Goal: Task Accomplishment & Management: Use online tool/utility

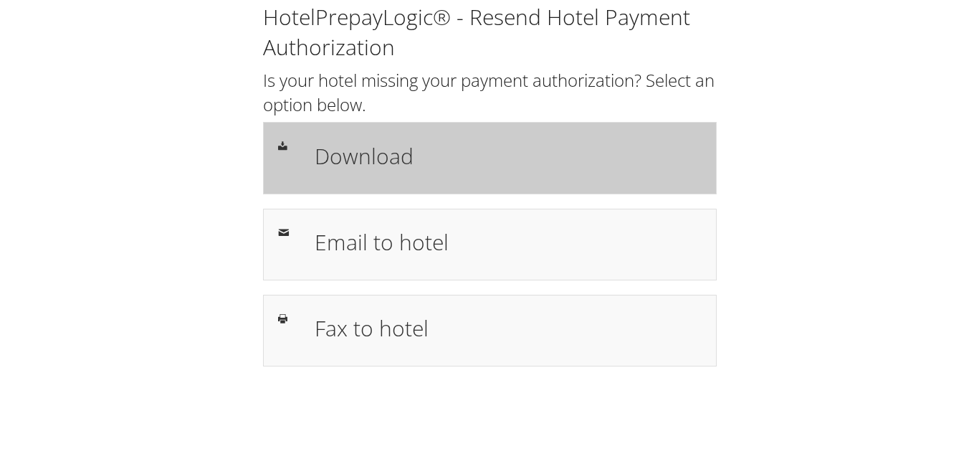
click at [368, 163] on h1 "Download" at bounding box center [508, 156] width 386 height 32
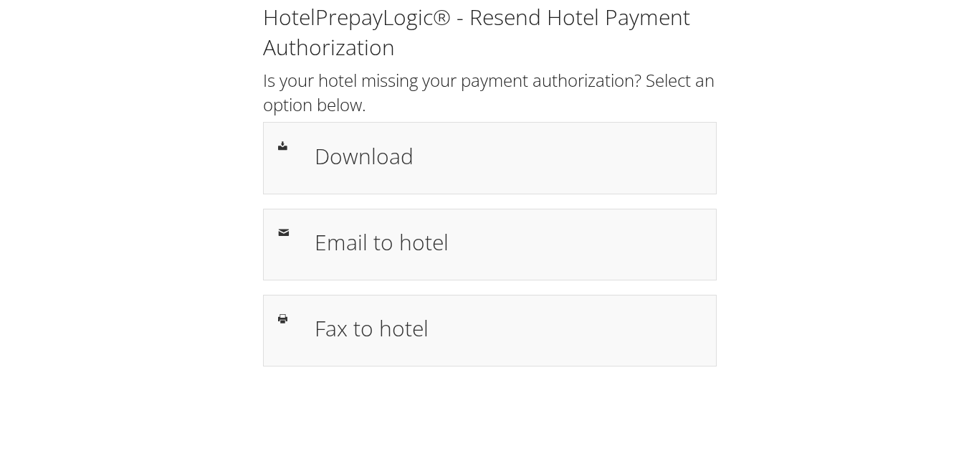
click at [863, 240] on div "HotelPrepayLogic® - Resend Hotel Payment Authorization Is your hotel missing yo…" at bounding box center [489, 190] width 950 height 381
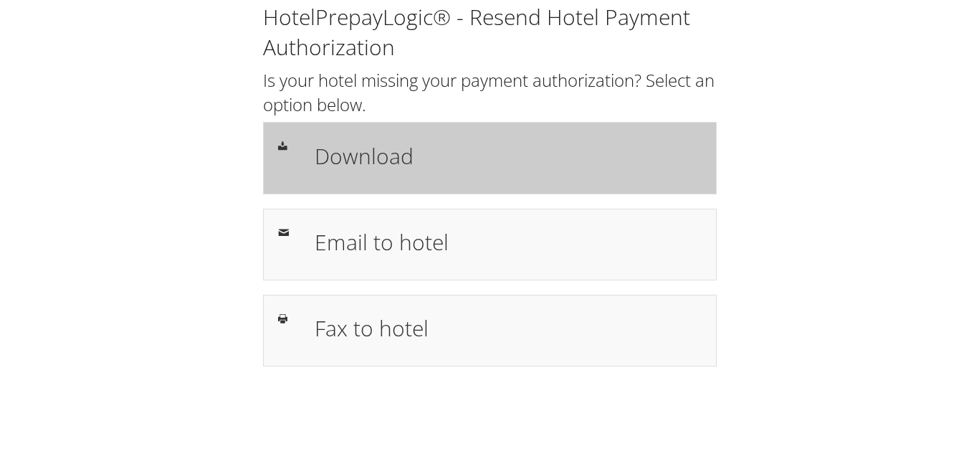
click at [401, 163] on h1 "Download" at bounding box center [508, 156] width 386 height 32
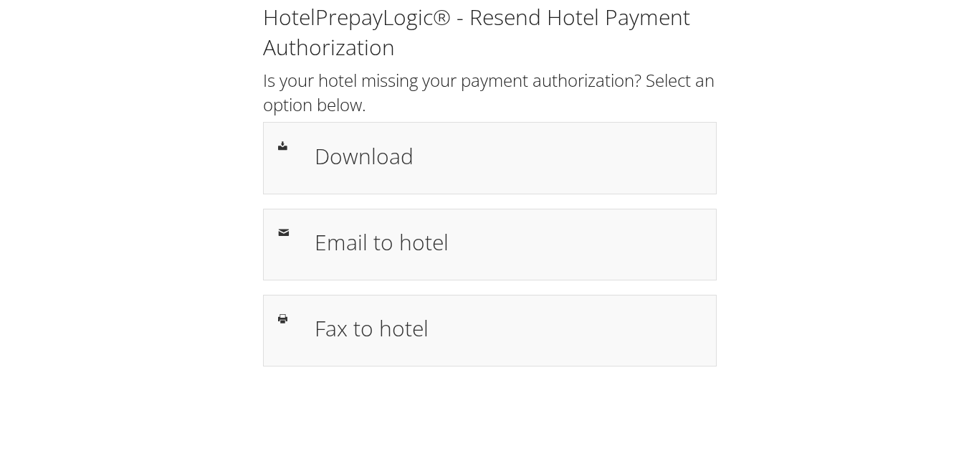
click at [792, 330] on div "HotelPrepayLogic® - Resend Hotel Payment Authorization Is your hotel missing yo…" at bounding box center [489, 190] width 950 height 381
click at [781, 298] on div "HotelPrepayLogic® - Resend Hotel Payment Authorization Is your hotel missing yo…" at bounding box center [489, 190] width 950 height 381
click at [821, 370] on div "HotelPrepayLogic® - Resend Hotel Payment Authorization Is your hotel missing yo…" at bounding box center [489, 190] width 950 height 381
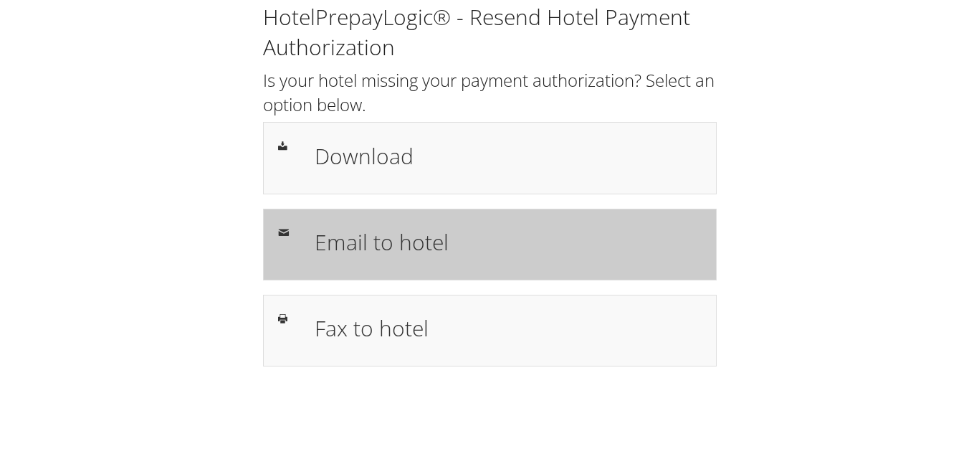
click at [390, 252] on h1 "Email to hotel" at bounding box center [508, 242] width 386 height 32
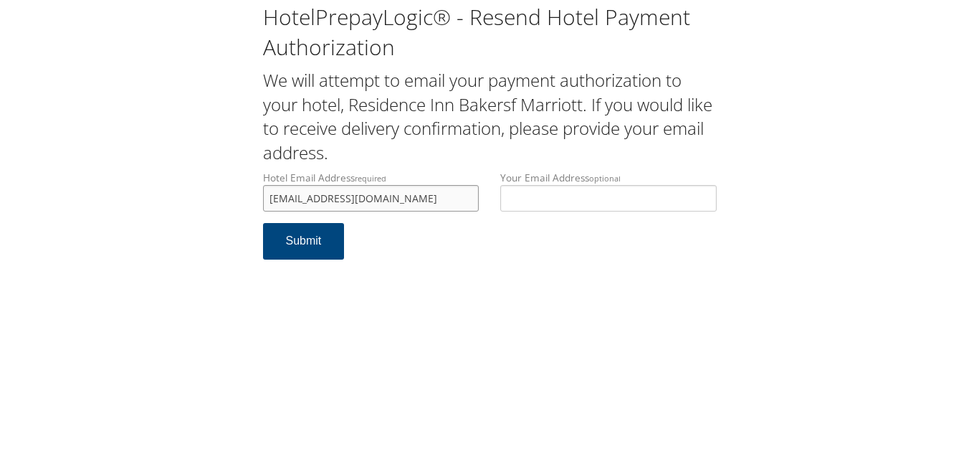
click at [313, 198] on input "rifairfield@gmail.com" at bounding box center [371, 198] width 216 height 27
drag, startPoint x: 380, startPoint y: 204, endPoint x: 387, endPoint y: 204, distance: 7.2
click at [379, 204] on input "rifairfield@gmail.com" at bounding box center [371, 198] width 216 height 27
click at [386, 201] on input "rifairfield@gmail.com" at bounding box center [371, 198] width 216 height 27
click at [314, 197] on input "rifairfield@gmail.com" at bounding box center [371, 198] width 216 height 27
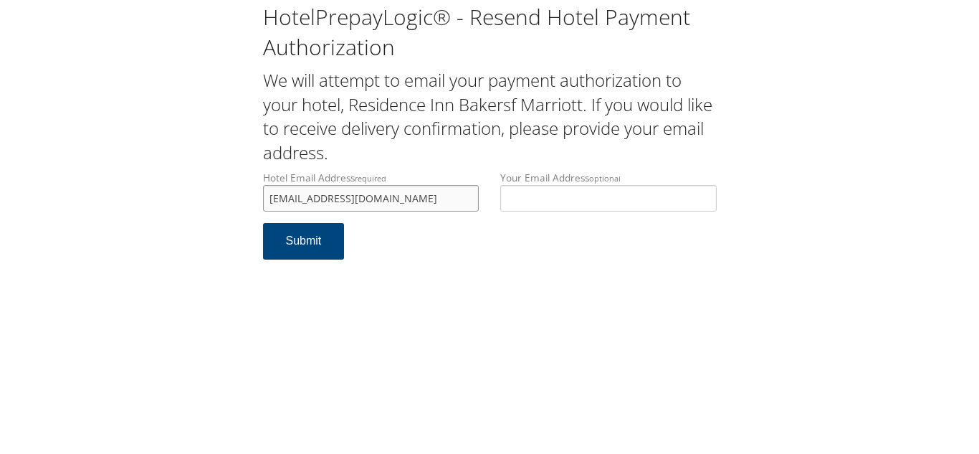
type input "ribakersfield@gmail.com"
click at [460, 292] on div "HotelPrepayLogic® - Resend Hotel Payment Authorization We will attempt to email…" at bounding box center [489, 227] width 979 height 454
drag, startPoint x: 262, startPoint y: 208, endPoint x: 218, endPoint y: 214, distance: 44.9
click at [218, 214] on div "HotelPrepayLogic® - Resend Hotel Payment Authorization We will attempt to email…" at bounding box center [489, 137] width 950 height 274
click at [296, 243] on button "Submit" at bounding box center [304, 241] width 82 height 37
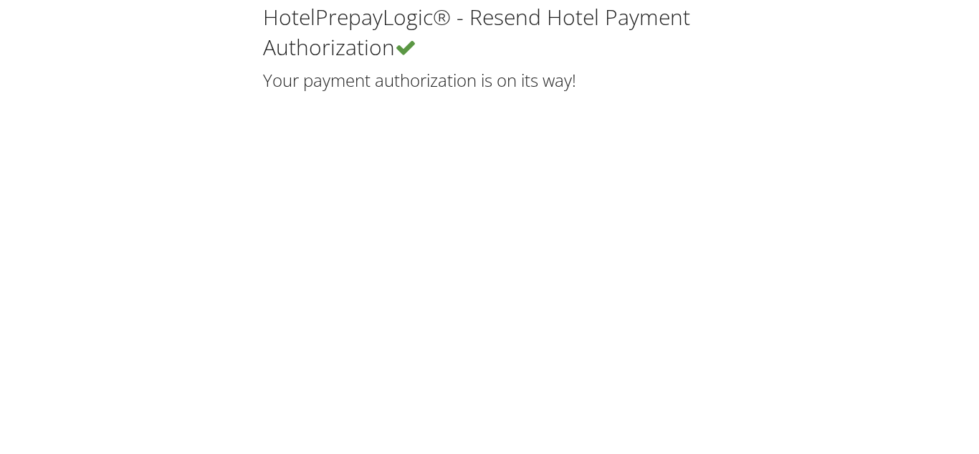
click at [404, 204] on div "HotelPrepayLogic® - Resend Hotel Payment Authorization Your payment authorizati…" at bounding box center [489, 227] width 979 height 454
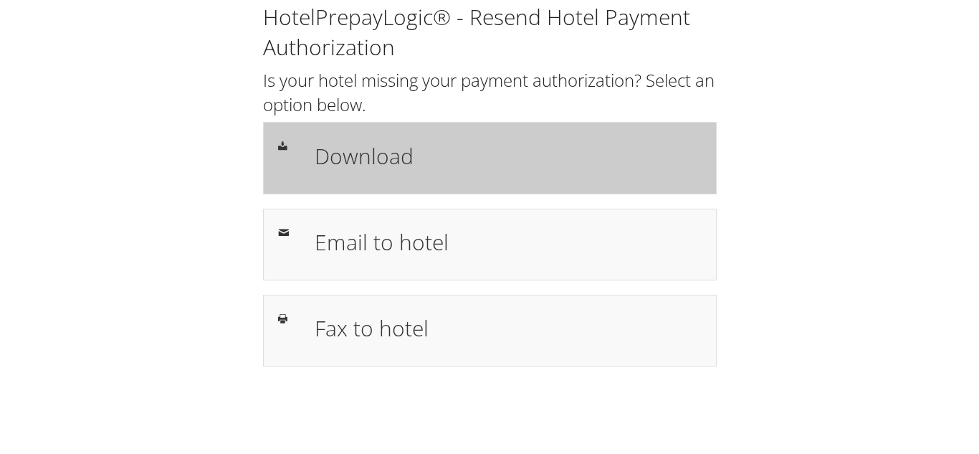
click at [368, 168] on h1 "Download" at bounding box center [508, 156] width 386 height 32
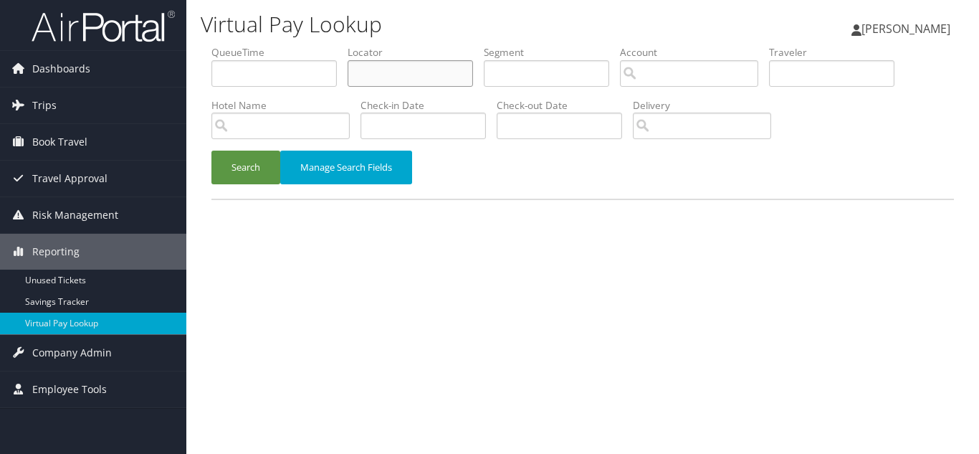
click at [378, 73] on input "text" at bounding box center [410, 73] width 125 height 27
paste input "OLKLZU"
type input "OLKLZU"
click at [211, 151] on button "Search" at bounding box center [245, 168] width 69 height 34
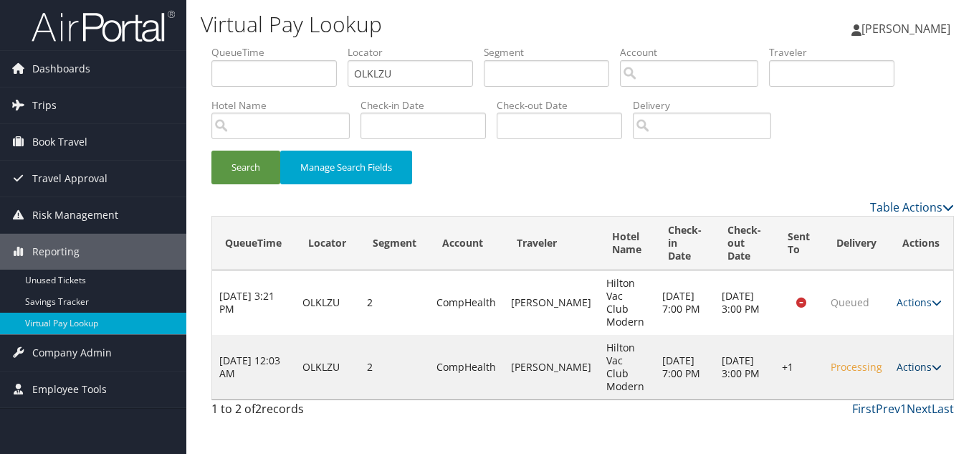
click at [934, 362] on icon at bounding box center [937, 367] width 10 height 10
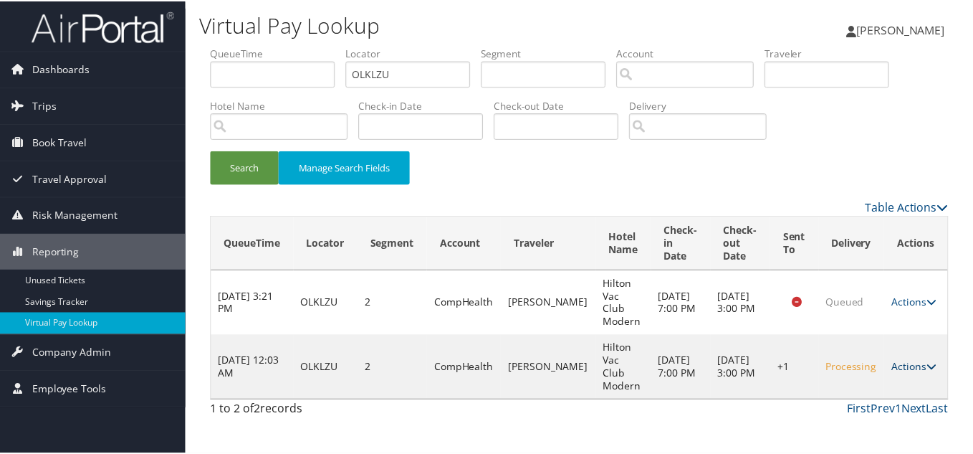
scroll to position [1, 0]
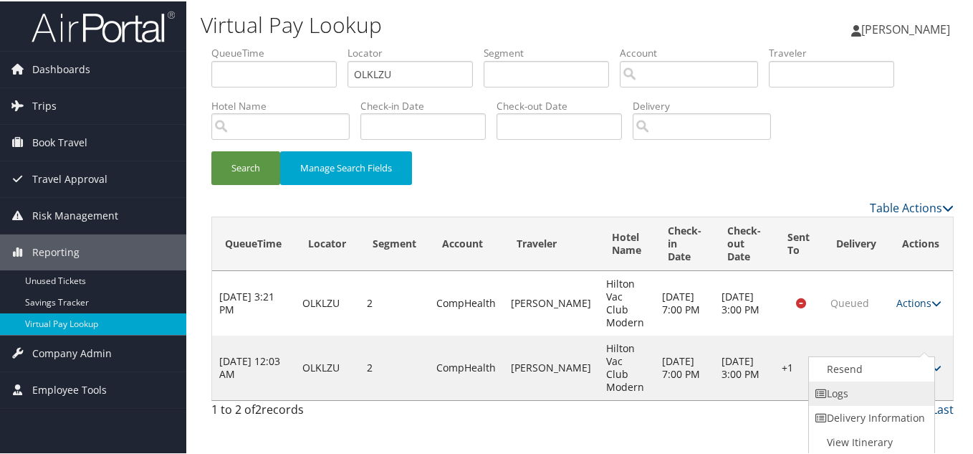
click at [851, 396] on link "Logs" at bounding box center [870, 392] width 123 height 24
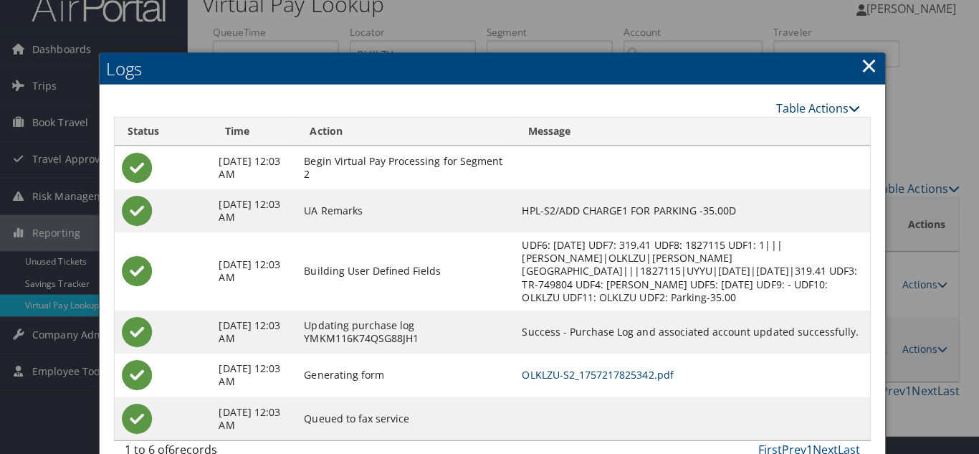
scroll to position [0, 0]
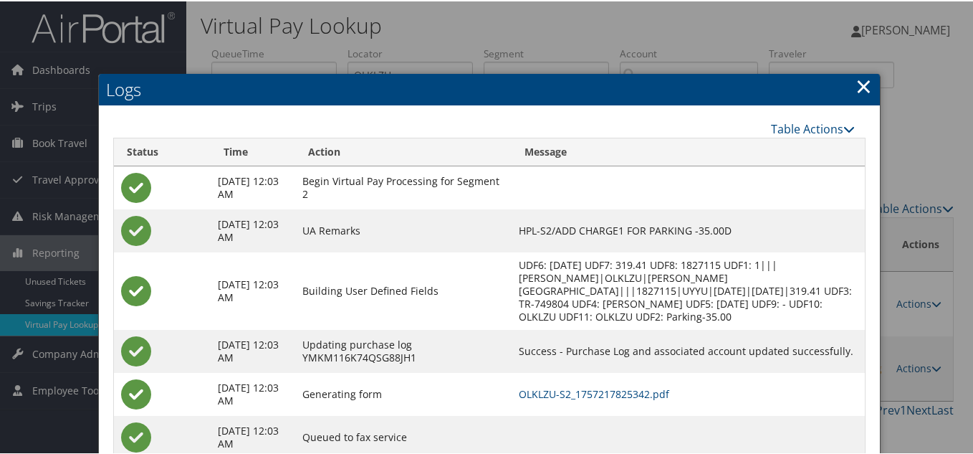
click at [856, 84] on link "×" at bounding box center [864, 84] width 16 height 29
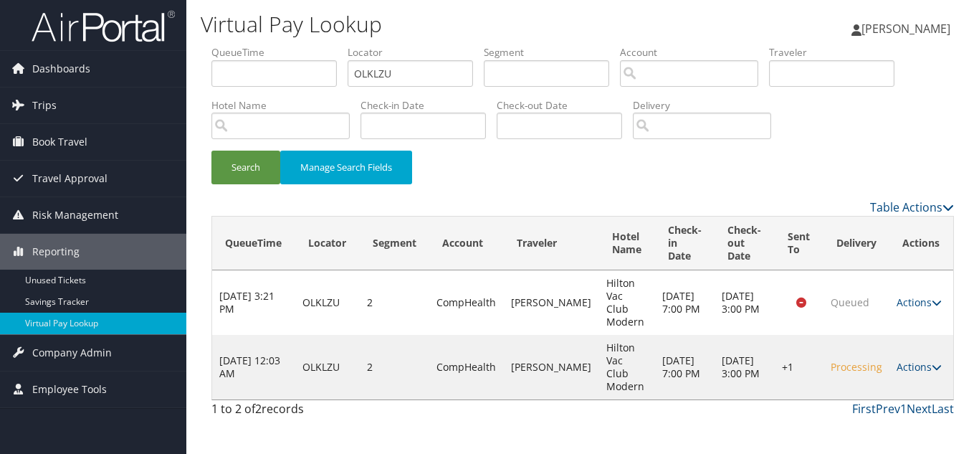
drag, startPoint x: 926, startPoint y: 350, endPoint x: 950, endPoint y: 378, distance: 36.1
click at [927, 360] on link "Actions" at bounding box center [919, 367] width 45 height 14
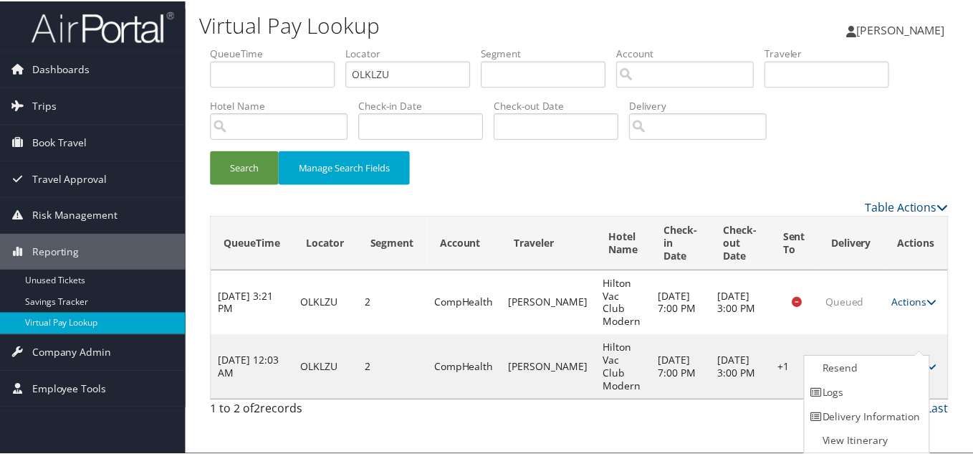
scroll to position [1, 0]
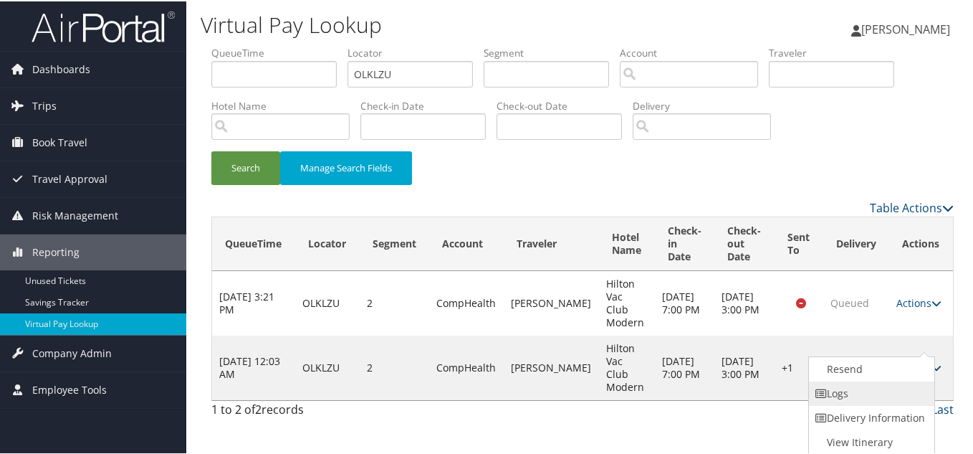
click at [863, 394] on link "Logs" at bounding box center [870, 392] width 123 height 24
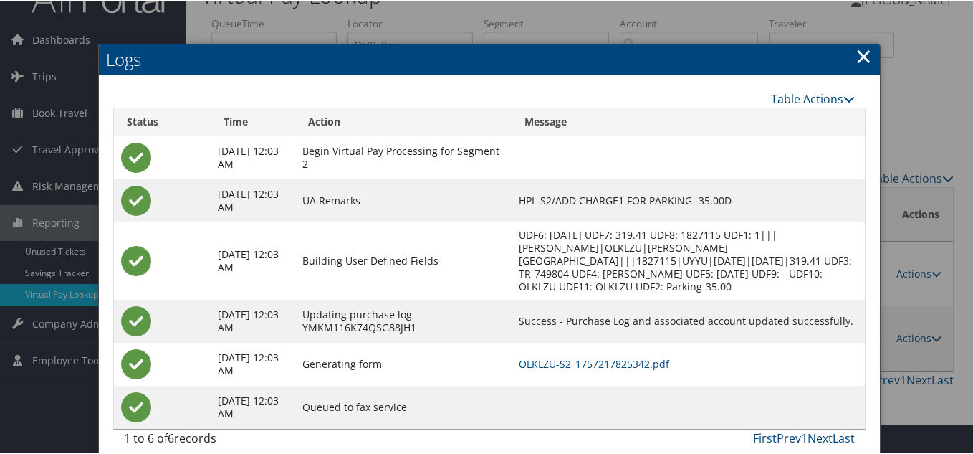
scroll to position [57, 0]
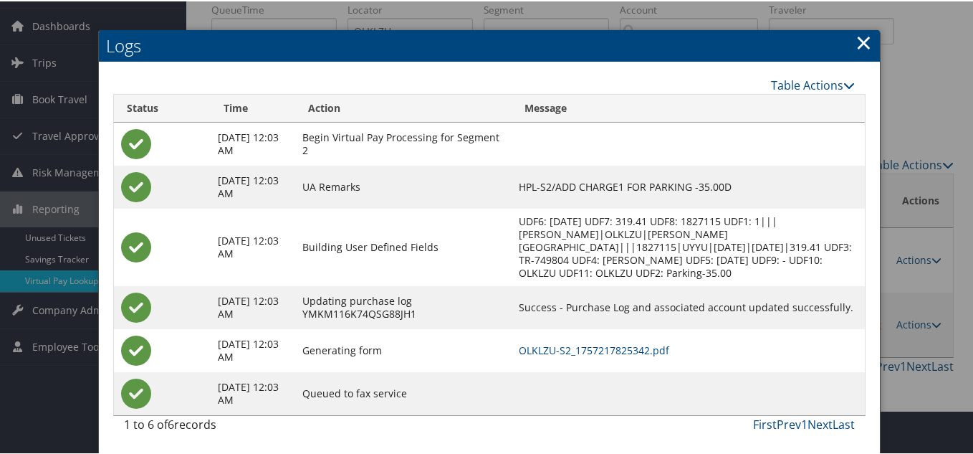
click at [859, 35] on link "×" at bounding box center [864, 41] width 16 height 29
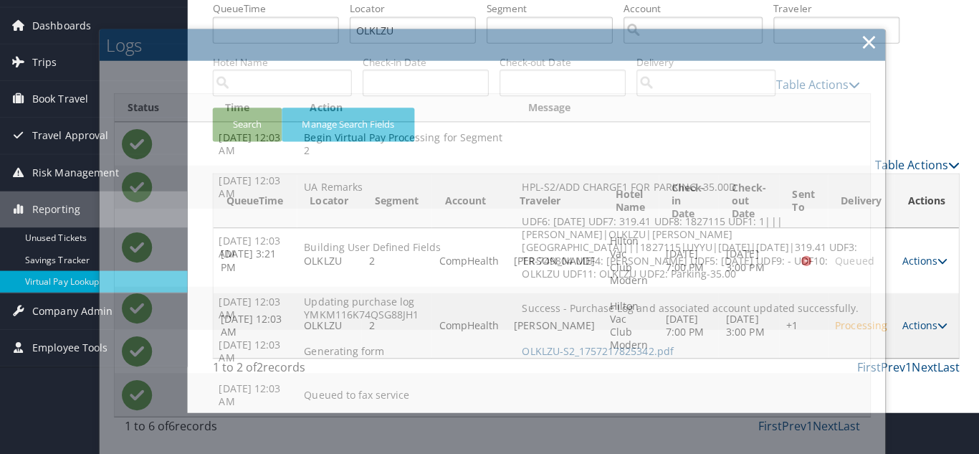
scroll to position [0, 0]
